Goal: Task Accomplishment & Management: Use online tool/utility

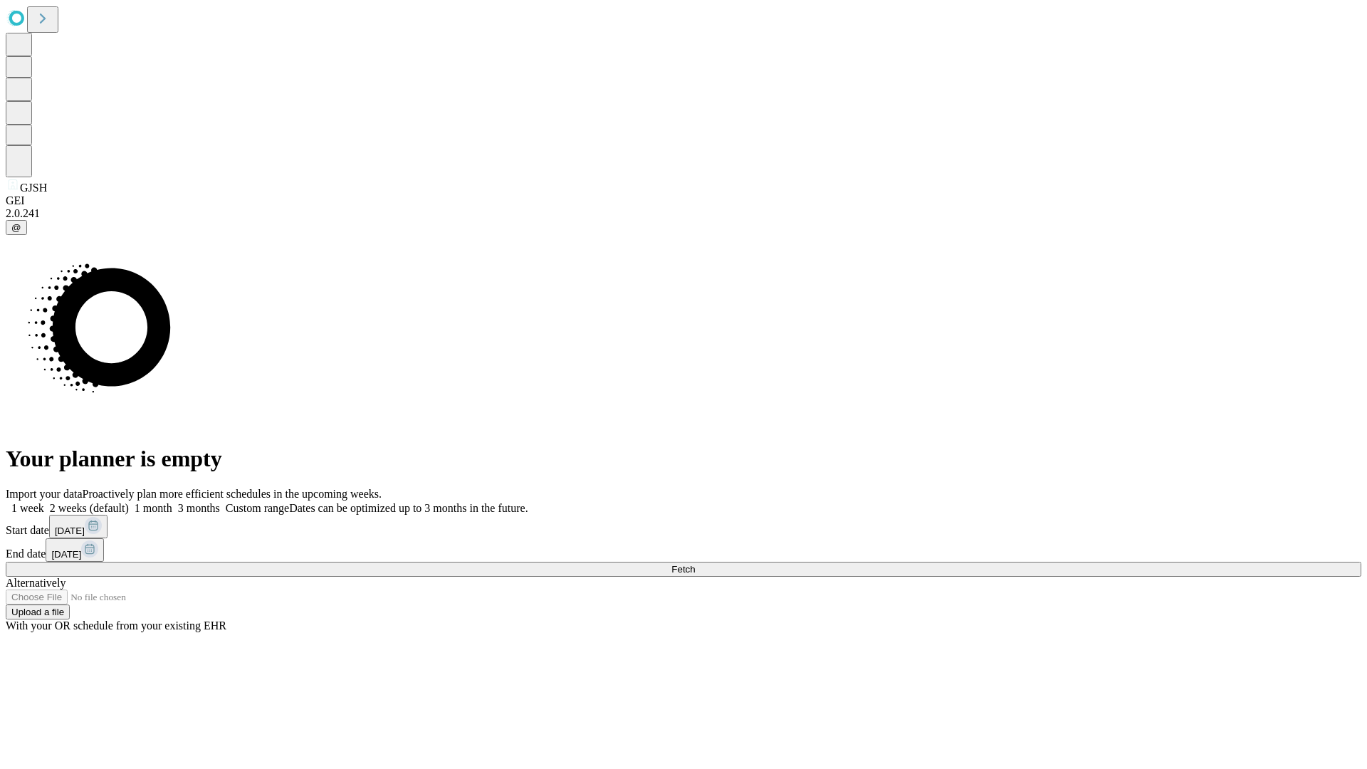
click at [695, 564] on span "Fetch" at bounding box center [684, 569] width 24 height 11
